Goal: Information Seeking & Learning: Check status

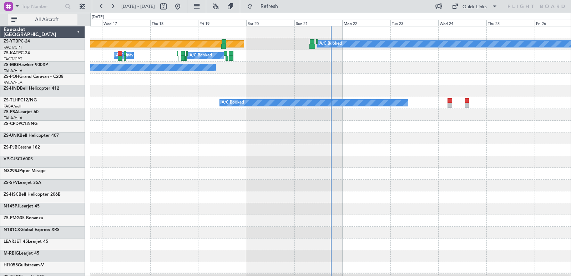
click at [55, 25] on button "All Aircraft" at bounding box center [43, 19] width 70 height 11
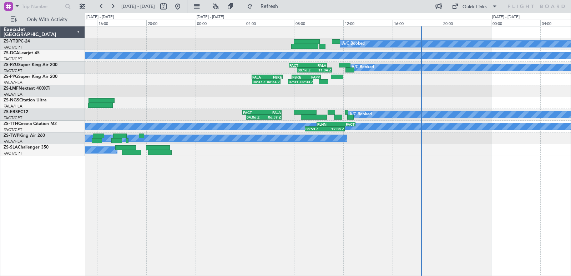
click at [195, 100] on div "A/C Booked A/C Booked A/C Booked A/C Booked 08:16 Z 11:04 Z FACT 07:35 Z FALA 1…" at bounding box center [328, 91] width 486 height 130
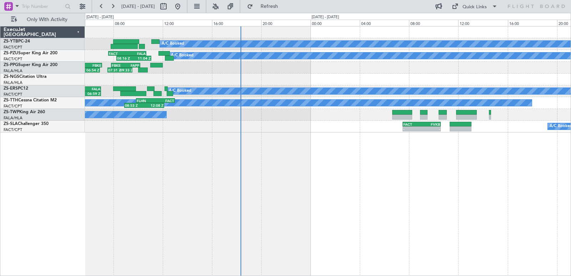
click at [232, 164] on div "A/C Booked A/C Booked 08:16 Z 11:04 Z FACT 07:35 Z FALA 10:40 Z 04:37 Z 06:54 Z…" at bounding box center [328, 151] width 486 height 250
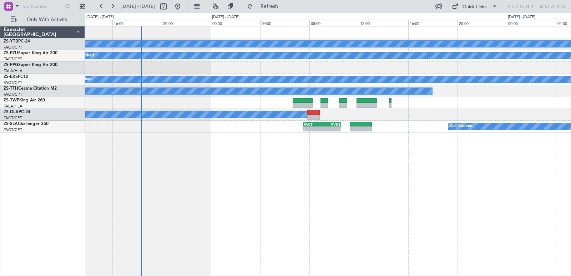
click at [277, 126] on div "FACT 07:30 Z FVKB 10:35 Z - - A/C Booked" at bounding box center [328, 127] width 486 height 12
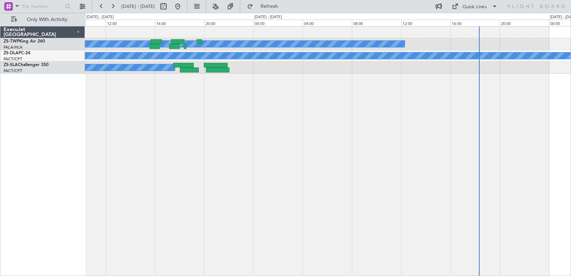
click at [571, 180] on div "A/C Booked A/C Booked A/C Booked A/C Booked A/C Booked A/C Booked FACT 07:30 Z …" at bounding box center [285, 144] width 571 height 263
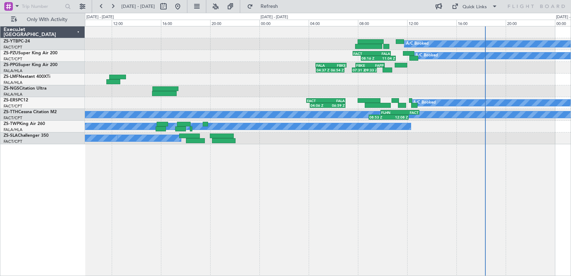
click at [179, 173] on div "A/C Booked A/C Booked 08:16 Z 11:04 Z FACT 07:35 Z FALA 10:40 Z 04:37 Z 06:54 Z…" at bounding box center [328, 151] width 486 height 250
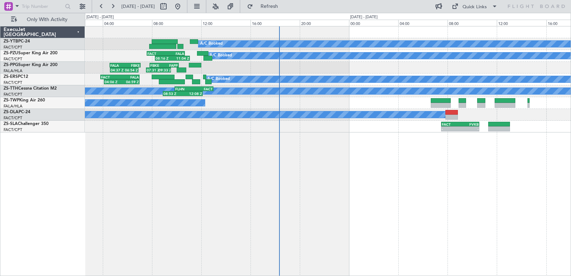
click at [326, 184] on div "A/C Booked A/C Booked 08:16 Z 11:04 Z FACT 07:35 Z FALA 10:40 Z 04:37 Z 06:54 Z…" at bounding box center [328, 151] width 486 height 250
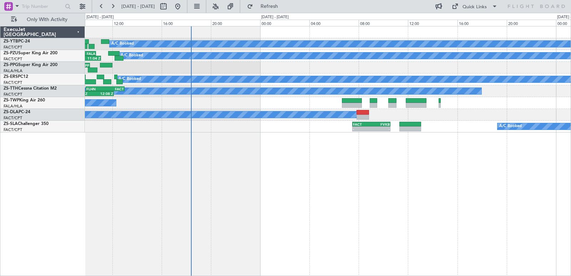
click at [418, 189] on div "A/C Booked A/C Booked 08:16 Z 11:04 Z FACT 07:35 Z FALA 10:40 Z FBKE 07:50 Z FA…" at bounding box center [328, 151] width 486 height 250
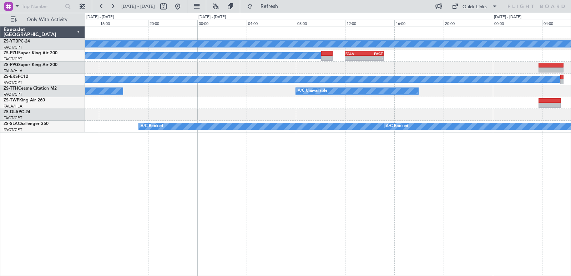
click at [63, 133] on div "A/C Booked A/C Booked - - FALA 12:00 Z FACT 15:10 Z A/C Booked A/C Booked A/C U…" at bounding box center [285, 144] width 571 height 263
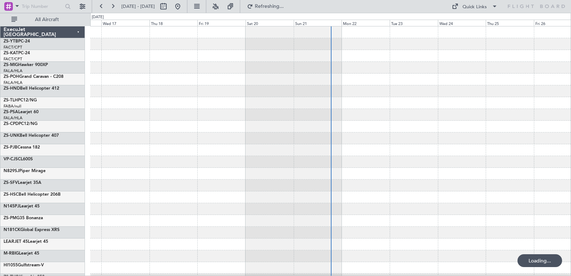
click at [46, 19] on span "All Aircraft" at bounding box center [47, 19] width 57 height 5
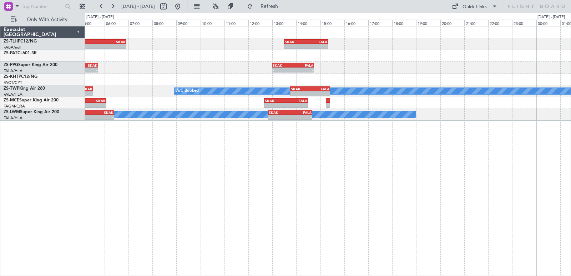
click at [456, 126] on div "- - SKAK 13:30 Z FALA 15:20 Z FALA 04:45 Z SKAK 06:55 Z - - - - FALA 06:00 Z FA…" at bounding box center [328, 151] width 486 height 250
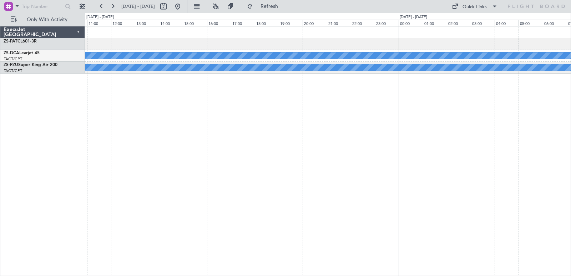
click at [444, 126] on div "- - FALA 10:00 Z FACT 12:00 Z A/C Booked FYWH 10:05 Z FACT 12:20 Z - - A/C Book…" at bounding box center [328, 151] width 486 height 250
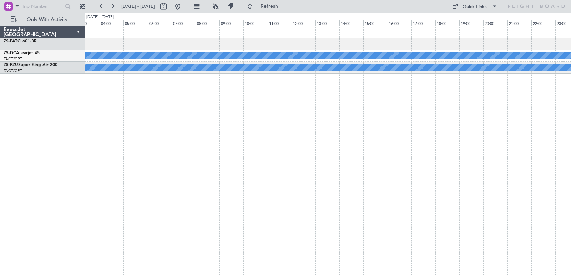
click at [427, 135] on div "A/C Booked A/C Booked" at bounding box center [328, 151] width 486 height 250
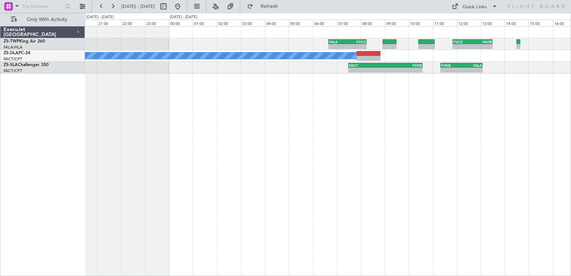
click at [456, 156] on div "- - FALA 06:40 Z FVCZ 08:15 Z - - FVCZ 11:50 Z FAOR 13:30 Z A/C Booked - - FACT…" at bounding box center [328, 151] width 486 height 250
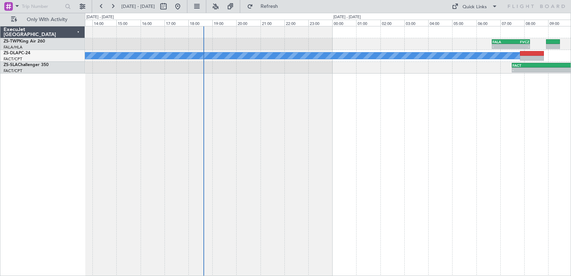
click at [451, 109] on div "- - FALA 06:40 Z FVCZ 08:15 Z - - FVCZ 11:50 Z FAOR 13:30 Z A/C Booked A/C Book…" at bounding box center [328, 151] width 486 height 250
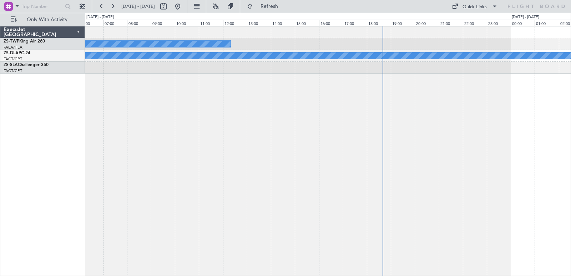
click at [434, 157] on div "A/C Booked FALA 06:40 Z FVCZ 08:15 Z - - A/C Booked - - FACT 07:30 Z FVKB 10:35…" at bounding box center [328, 151] width 486 height 250
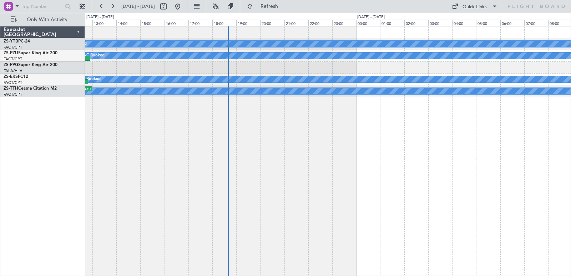
click at [43, 117] on div "A/C Booked FACT 08:00 Z FAPN 10:05 Z 07:48 Z 09:59 Z A/C Booked 08:16 Z 11:04 Z…" at bounding box center [285, 144] width 571 height 263
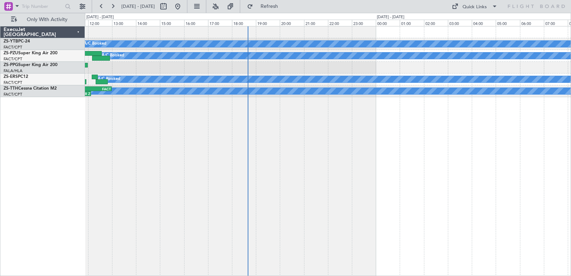
click at [316, 138] on div "A/C Booked FACT 08:00 Z FAPN 10:05 Z 07:48 Z 09:59 Z A/C Booked FACT 07:35 Z FA…" at bounding box center [285, 144] width 571 height 263
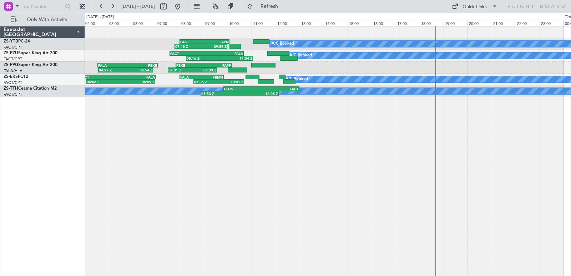
click at [518, 147] on div "A/C Booked FACT 08:00 Z FAPN 10:05 Z 07:48 Z 09:59 Z A/C Booked FACT 07:35 Z FA…" at bounding box center [328, 151] width 486 height 250
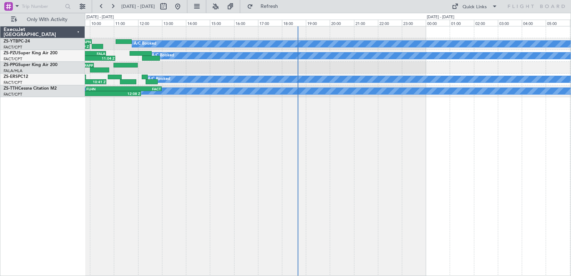
click at [69, 141] on div "A/C Booked FACT 08:00 Z FAPN 10:05 Z 07:48 Z 09:59 Z A/C Booked FACT 07:35 Z FA…" at bounding box center [285, 144] width 571 height 263
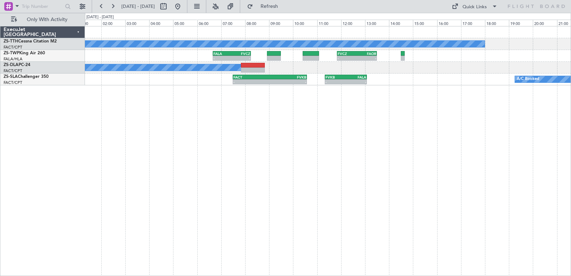
click at [224, 150] on div "A/C Unavailable - - FALA 06:40 Z FVCZ 08:15 Z - - FVCZ 11:50 Z FAOR 13:30 Z A/C…" at bounding box center [328, 151] width 486 height 250
